Goal: Ask a question

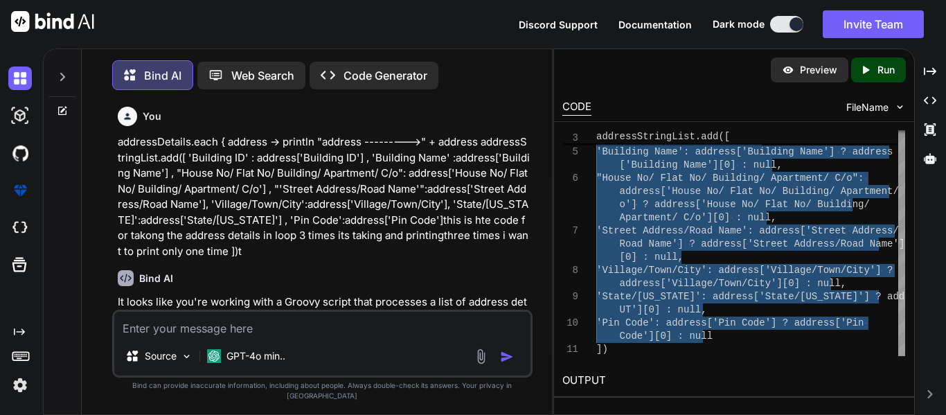
scroll to position [10321, 0]
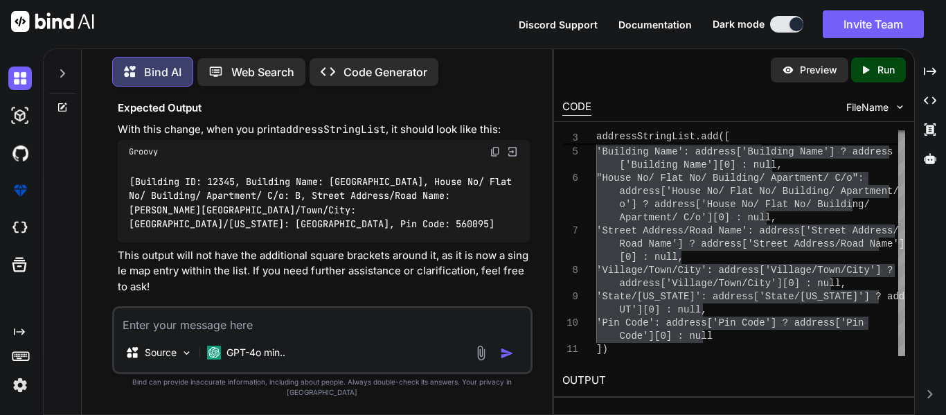
click at [253, 330] on textarea at bounding box center [322, 320] width 416 height 25
paste textarea "def addressId = address['id']"
type textarea "def addressId = address['id']"
type textarea "x"
type textarea "def addressId = address['id']"
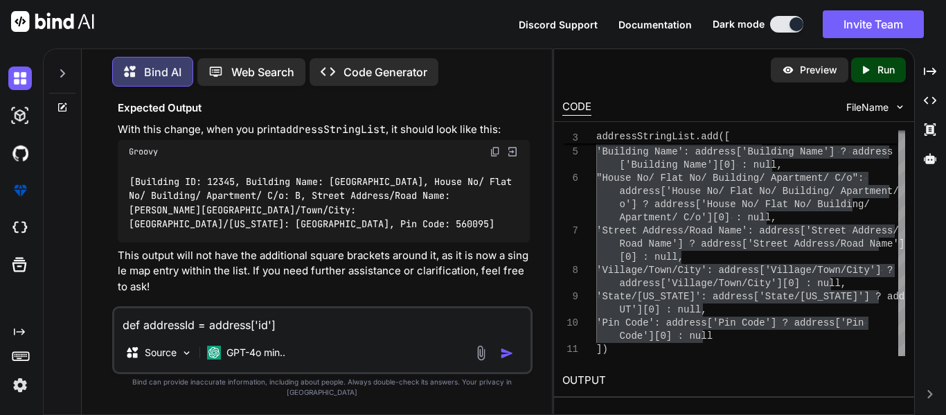
type textarea "x"
type textarea "def addressId = address['id'] h"
type textarea "x"
type textarea "def addressId = address['id'] he"
type textarea "x"
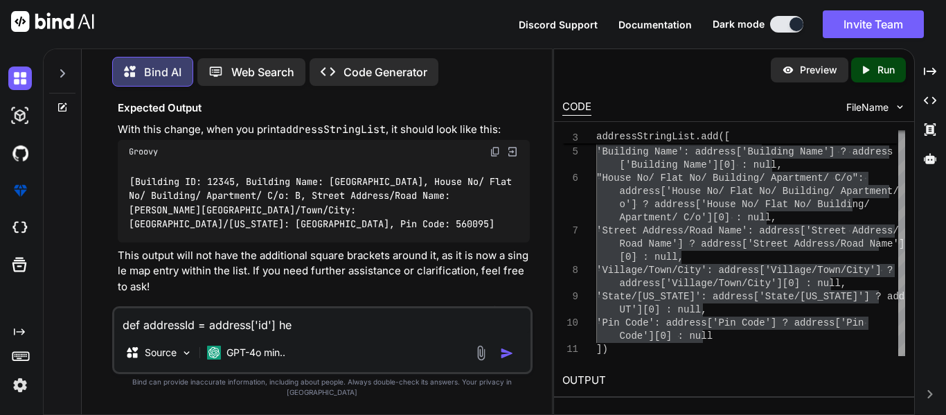
type textarea "def addressId = address['id'] her"
type textarea "x"
type textarea "def addressId = address['id'] here"
type textarea "x"
type textarea "def addressId = address['id'] here"
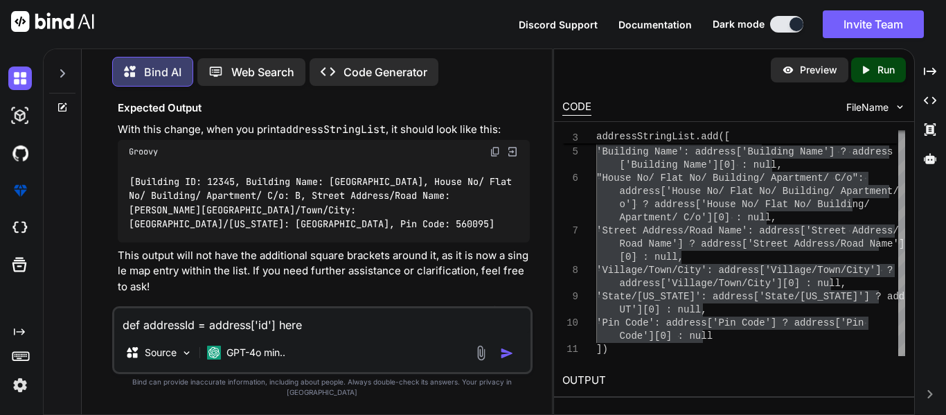
type textarea "x"
type textarea "def addressId = address['id'] here w"
type textarea "x"
type textarea "def addressId = address['id'] here we"
type textarea "x"
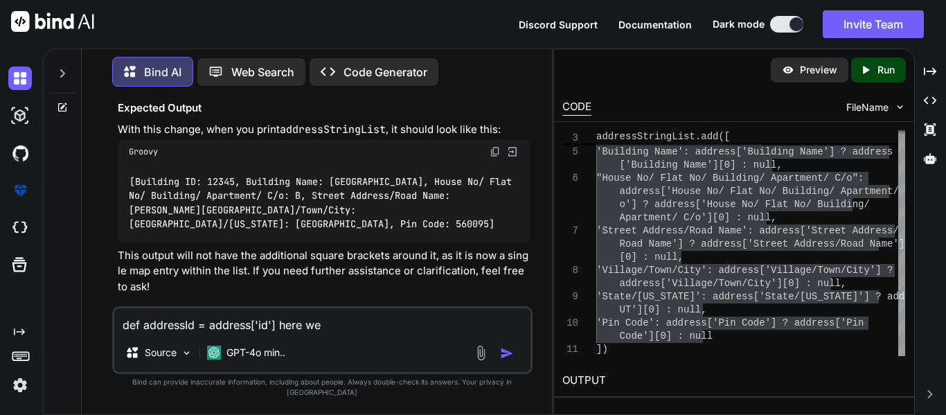
type textarea "def addressId = address['id'] here we"
type textarea "x"
type textarea "def addressId = address['id'] here we c"
type textarea "x"
type textarea "def addressId = address['id'] here we ca"
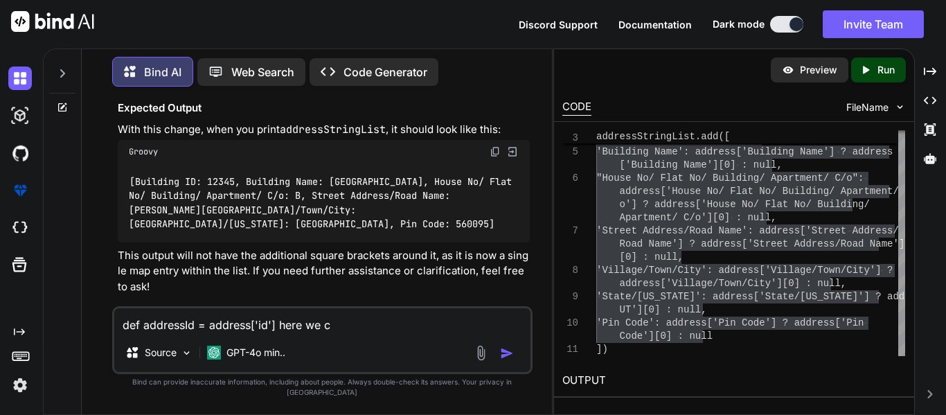
type textarea "x"
type textarea "def addressId = address['id'] here we cab"
type textarea "x"
type textarea "def addressId = address['id'] here we cab"
type textarea "x"
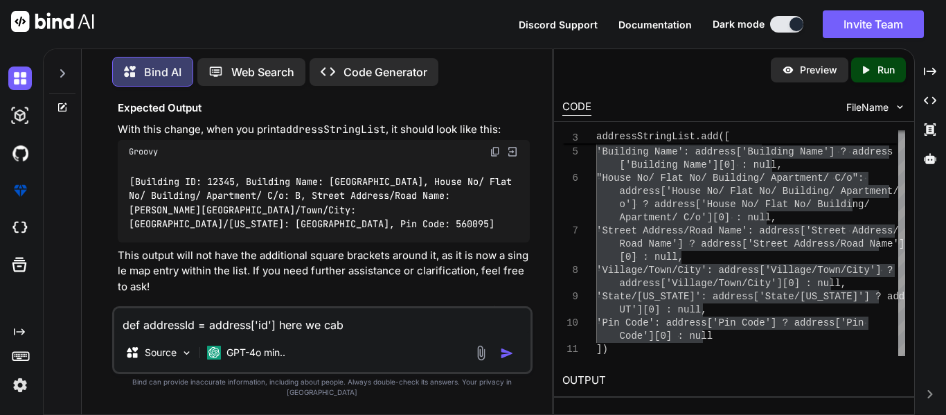
type textarea "def addressId = address['id'] here we cab"
type textarea "x"
type textarea "def addressId = address['id'] here we ca"
type textarea "x"
type textarea "def addressId = address['id'] here we can"
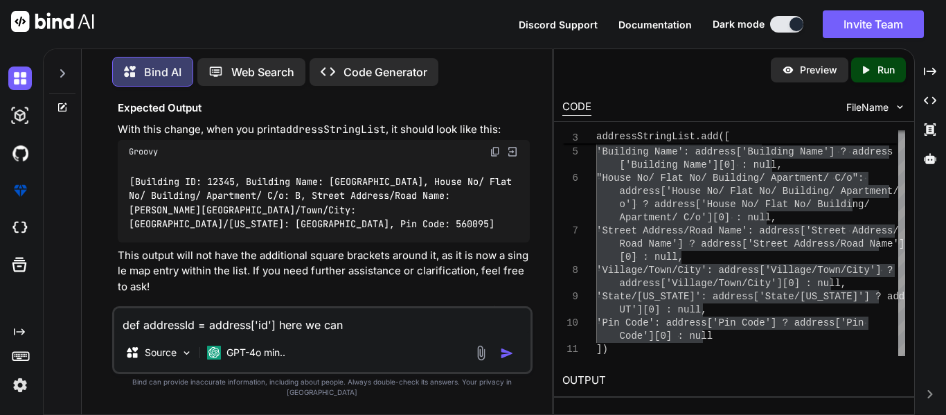
type textarea "x"
type textarea "def addressId = address['id'] here we can"
type textarea "x"
type textarea "def addressId = address['id'] here we can u"
type textarea "x"
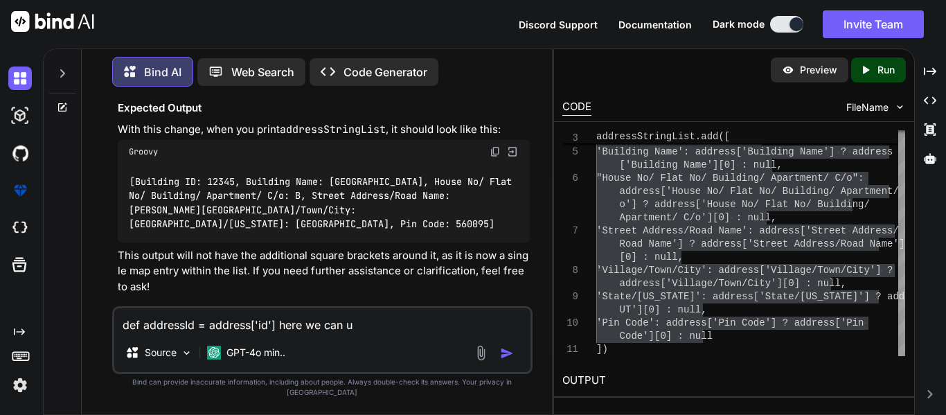
type textarea "def addressId = address['id'] here we can us"
type textarea "x"
type textarea "def addressId = address['id'] here we can use"
type textarea "x"
type textarea "def addressId = address['id'] here we can use"
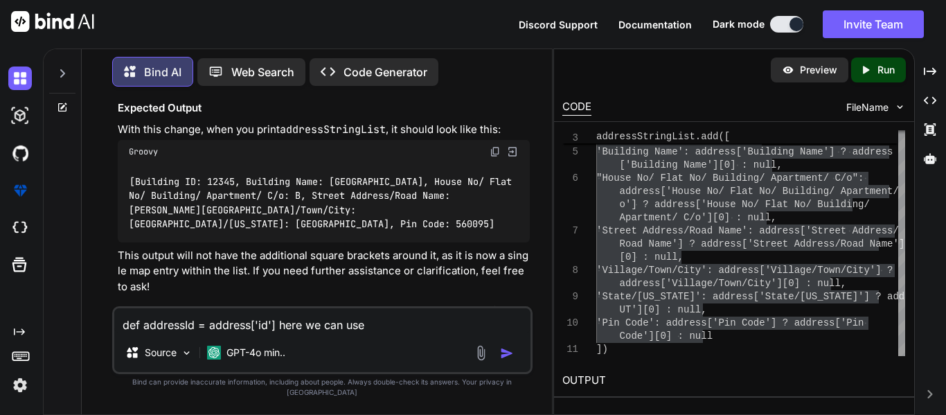
type textarea "x"
type textarea "def addressId = address['id'] here we can use i"
type textarea "x"
type textarea "def addressId = address['id'] here we can use id"
type textarea "x"
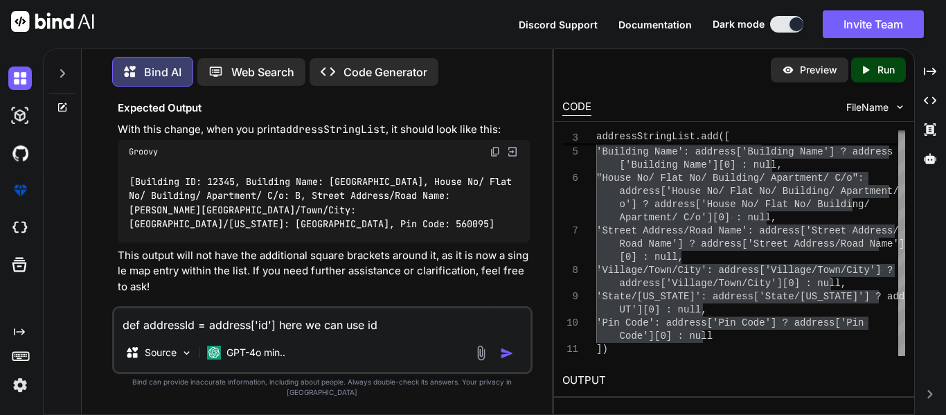
type textarea "def addressId = address['id'] here we can use id"
type textarea "x"
type textarea "def addressId = address['id'] here we can use id a"
type textarea "x"
type textarea "def addressId = address['id'] here we can use id as"
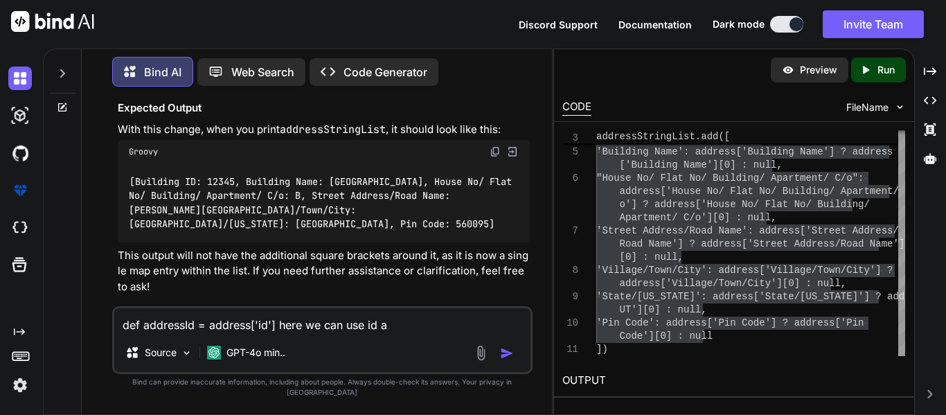
type textarea "x"
type textarea "def addressId = address['id'] here we can use id as"
type textarea "x"
type textarea "def addressId = address['id'] here we can use id as a"
type textarea "x"
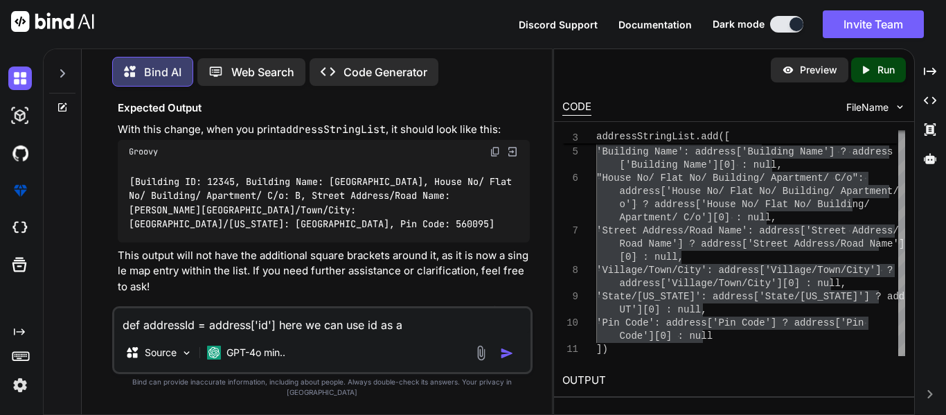
type textarea "def addressId = address['id'] here we can use id as a"
type textarea "x"
type textarea "def addressId = address['id'] here we can use id as a k"
type textarea "x"
type textarea "def addressId = address['id'] here we can use id as a ke"
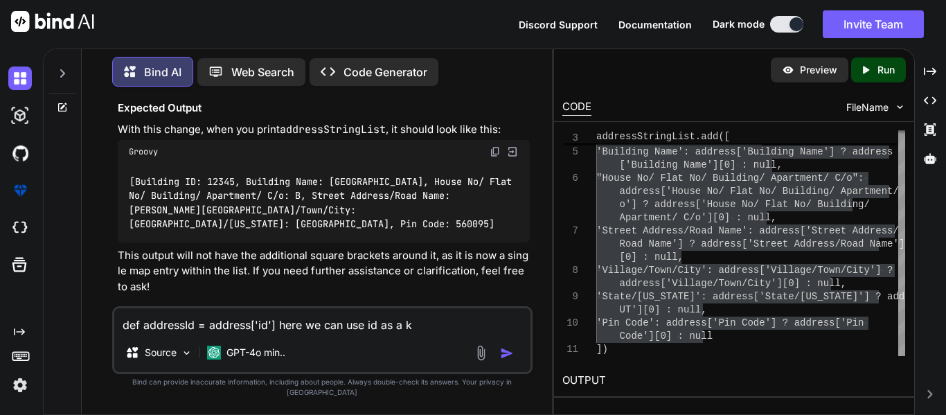
type textarea "x"
type textarea "def addressId = address['id'] here we can use id as a key"
type textarea "x"
type textarea "def addressId = address['id'] here we can use id as a key"
type textarea "x"
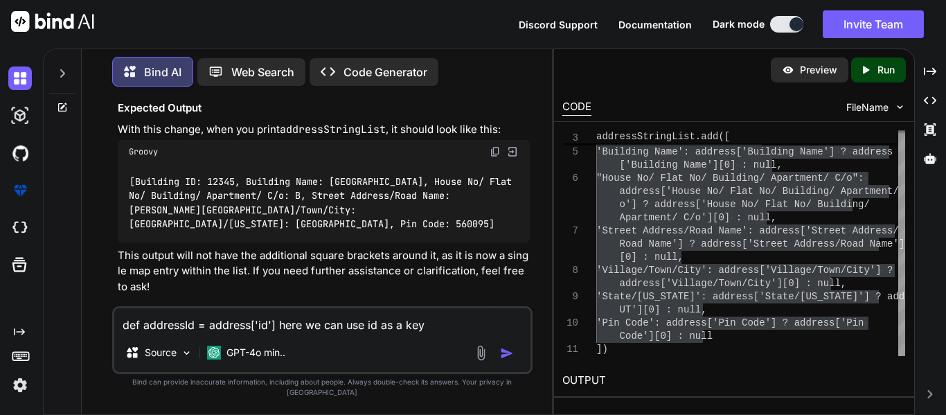
type textarea "def addressId = address['id'] here we can use id as a key"
type textarea "x"
type textarea "def addressId = address['id'] here we can use d id as a key"
type textarea "x"
type textarea "def addressId = address['id'] here we can use di id as a key"
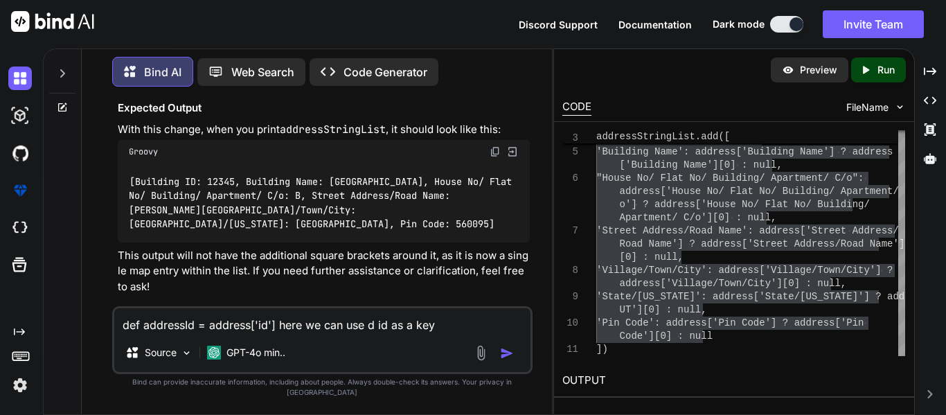
type textarea "x"
type textarea "def addressId = address['id'] here we can use dir id as a key"
type textarea "x"
type textarea "def addressId = address['id'] here we can use dire id as a key"
type textarea "x"
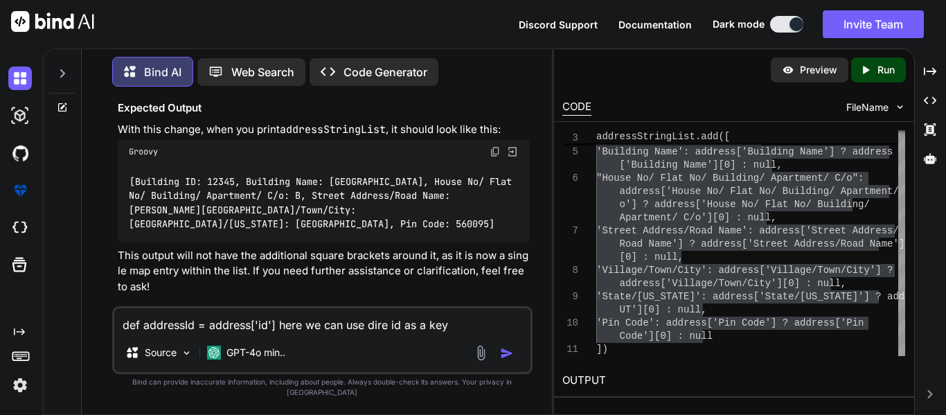
type textarea "def addressId = address['id'] here we can use direc id as a key"
type textarea "x"
type textarea "def addressId = address['id'] here we can use direct id as a key"
type textarea "x"
type textarea "def addressId = address['id'] here we can use directl id as a key"
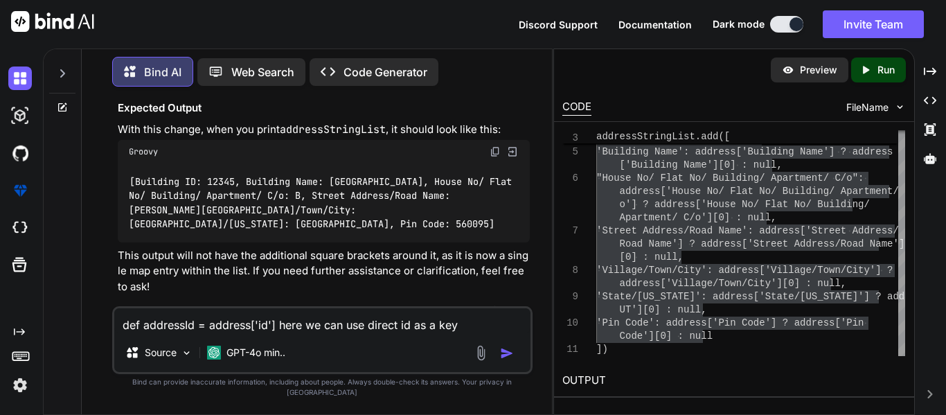
type textarea "x"
type textarea "def addressId = address['id'] here we can use directly id as a key"
type textarea "x"
type textarea "def addressId = address['id'] here we can use directly id as a key"
type textarea "x"
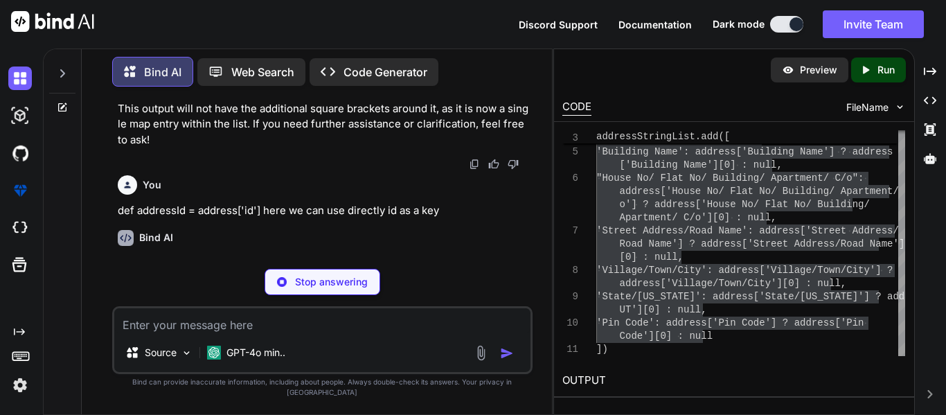
scroll to position [10467, 0]
type textarea "x"
type textarea "def addressId = address['id']"
type textarea "x"
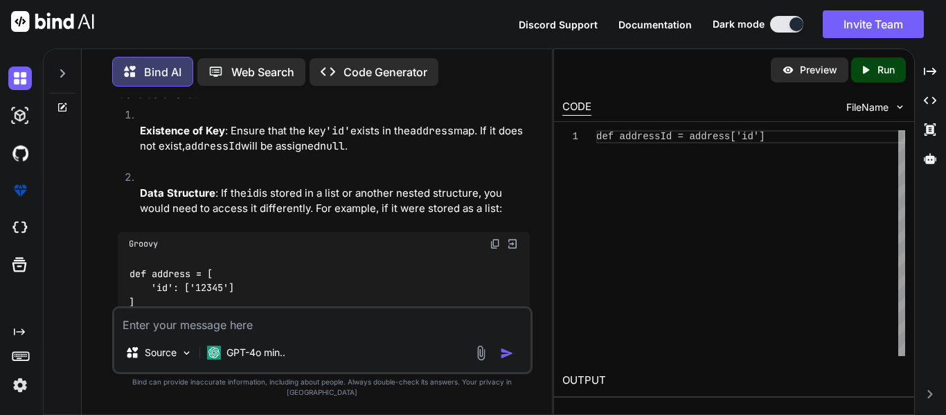
scroll to position [10960, 0]
